Goal: Information Seeking & Learning: Learn about a topic

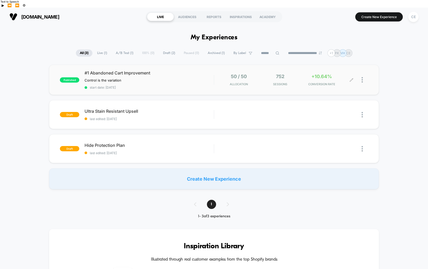
click at [308, 74] on div "+10.64% CONVERSION RATE" at bounding box center [321, 80] width 39 height 12
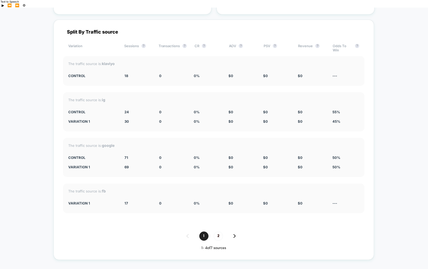
scroll to position [1180, 0]
click at [218, 231] on span "2" at bounding box center [218, 235] width 9 height 9
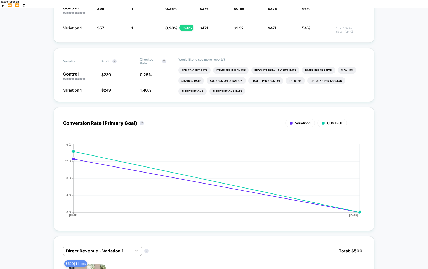
scroll to position [137, 0]
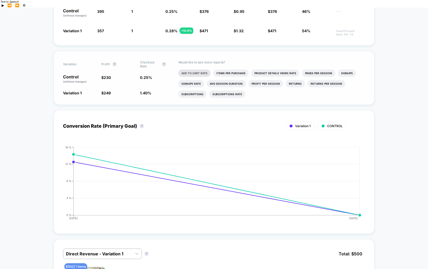
click at [190, 70] on li "Add To Cart Rate" at bounding box center [194, 73] width 32 height 7
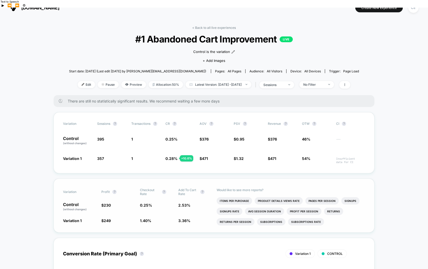
scroll to position [8, 0]
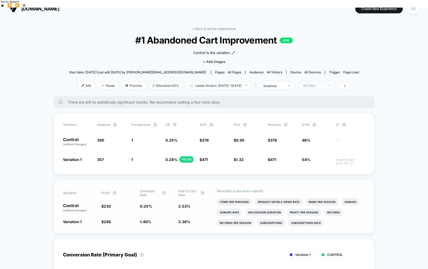
click at [318, 82] on span "No Filter" at bounding box center [316, 85] width 35 height 7
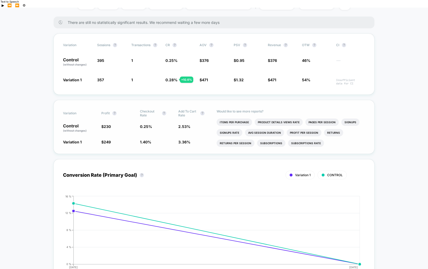
scroll to position [82, 0]
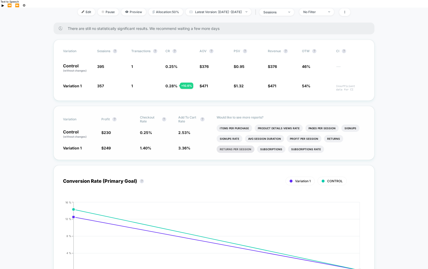
click at [234, 146] on li "Returns Per Session" at bounding box center [235, 149] width 38 height 7
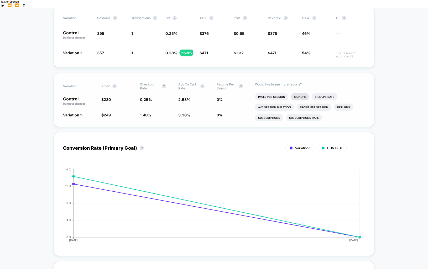
scroll to position [0, 0]
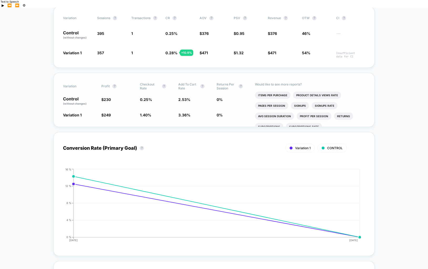
click at [220, 82] on span "Returns Per Session" at bounding box center [225, 86] width 19 height 8
